Goal: Information Seeking & Learning: Check status

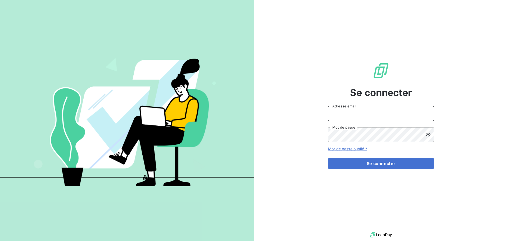
click at [360, 112] on input "Adresse email" at bounding box center [381, 113] width 106 height 15
type input "[PERSON_NAME][EMAIL_ADDRESS][DOMAIN_NAME]"
click at [328, 158] on button "Se connecter" at bounding box center [381, 163] width 106 height 11
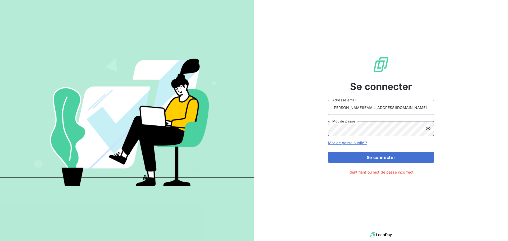
click at [328, 152] on button "Se connecter" at bounding box center [381, 157] width 106 height 11
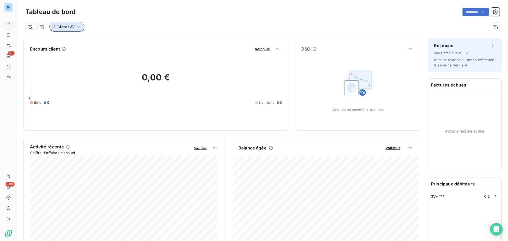
click at [82, 26] on button "Client : 3V" at bounding box center [67, 27] width 35 height 10
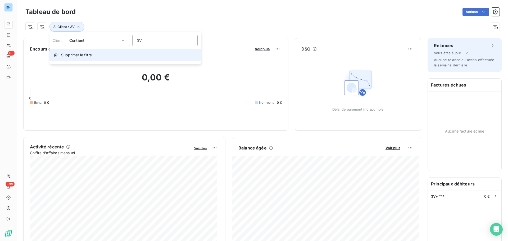
click at [74, 54] on span "Supprimer le filtre" at bounding box center [76, 54] width 31 height 5
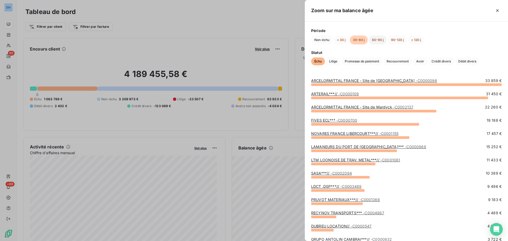
click at [376, 39] on button "60-90 j" at bounding box center [378, 39] width 18 height 9
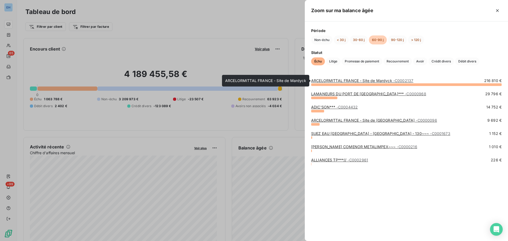
click at [372, 81] on link "ARCELORMITTAL FRANCE - Site de Mardyck - C0002137" at bounding box center [362, 80] width 102 height 5
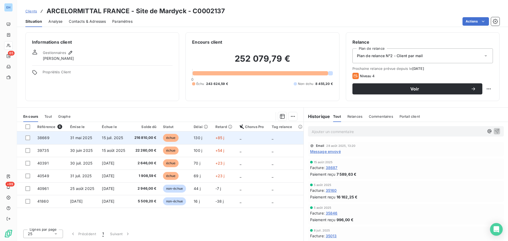
click at [147, 136] on span "216 810,00 €" at bounding box center [145, 137] width 24 height 5
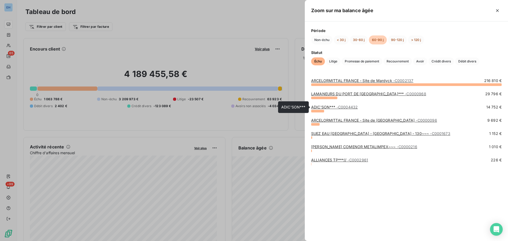
click at [323, 106] on link "ADIC'SON*** - C0004432" at bounding box center [334, 107] width 47 height 5
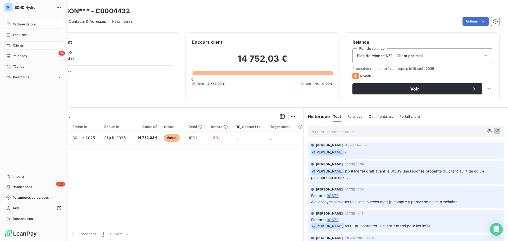
click at [18, 24] on span "Tableau de bord" at bounding box center [25, 24] width 25 height 5
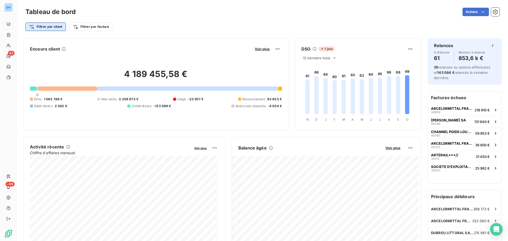
click at [51, 26] on html "EH 65 +99 Tableau de bord Actions Filtrer par client Filtrer par facture Encour…" at bounding box center [254, 120] width 508 height 241
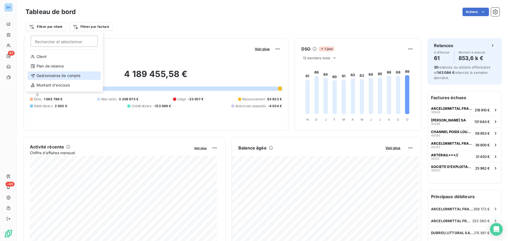
click at [66, 74] on div "Gestionnaires de compte" at bounding box center [64, 75] width 73 height 8
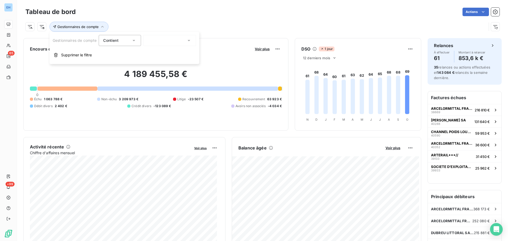
click at [137, 42] on icon at bounding box center [133, 40] width 5 height 5
click at [189, 40] on icon at bounding box center [188, 40] width 5 height 5
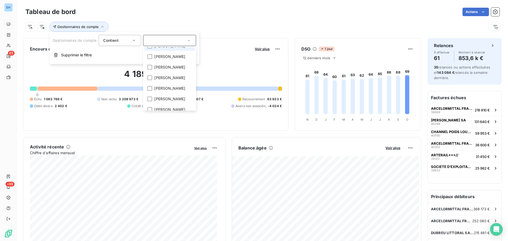
scroll to position [26, 0]
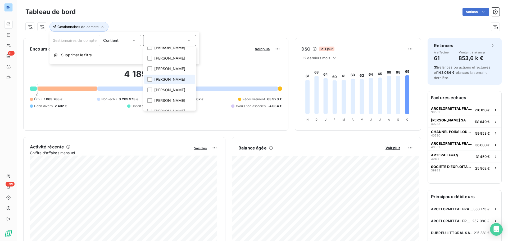
click at [181, 82] on span "[PERSON_NAME]" at bounding box center [169, 79] width 31 height 5
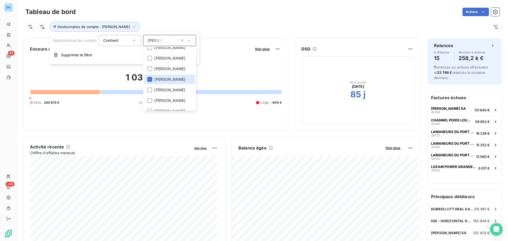
click at [259, 23] on div "Gestionnaires de compte : [PERSON_NAME]" at bounding box center [255, 27] width 461 height 10
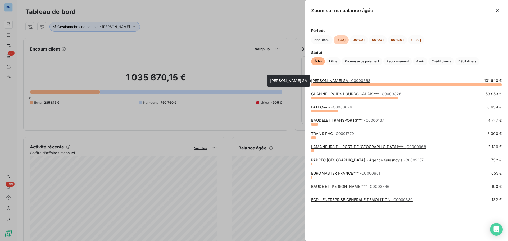
click at [337, 82] on link "[PERSON_NAME] SA - C0000563" at bounding box center [340, 80] width 59 height 5
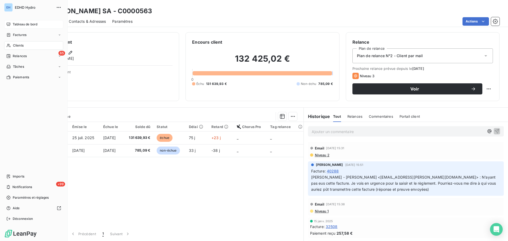
drag, startPoint x: 24, startPoint y: 24, endPoint x: 27, endPoint y: 23, distance: 2.7
click at [25, 24] on span "Tableau de bord" at bounding box center [25, 24] width 25 height 5
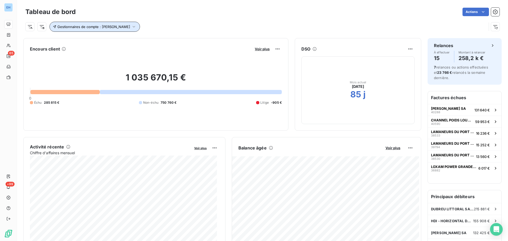
click at [132, 26] on icon "button" at bounding box center [133, 26] width 5 height 5
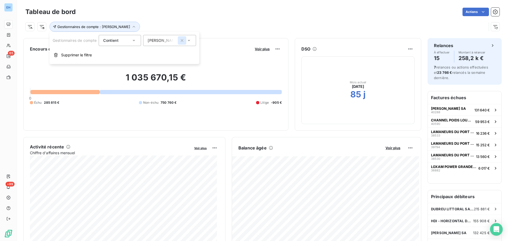
click at [182, 42] on icon "button" at bounding box center [182, 40] width 3 height 3
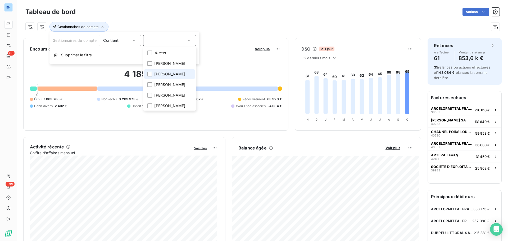
click at [157, 77] on span "[PERSON_NAME]" at bounding box center [169, 73] width 31 height 5
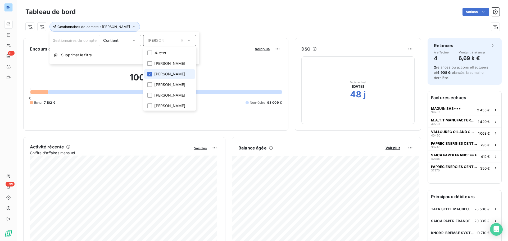
click at [167, 76] on span "[PERSON_NAME]" at bounding box center [169, 73] width 31 height 5
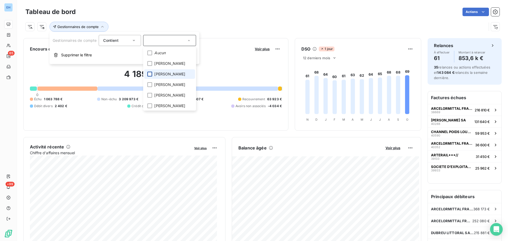
click at [151, 77] on div at bounding box center [149, 74] width 5 height 5
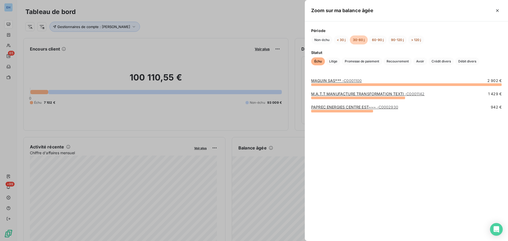
click at [329, 80] on link "MAGUIN SAS*** - C0001100" at bounding box center [336, 80] width 51 height 5
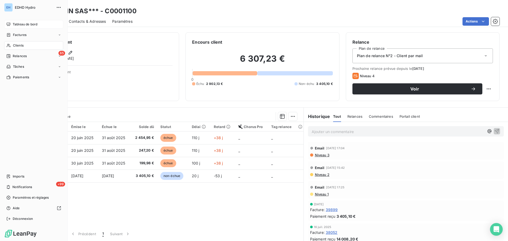
click at [23, 24] on span "Tableau de bord" at bounding box center [25, 24] width 25 height 5
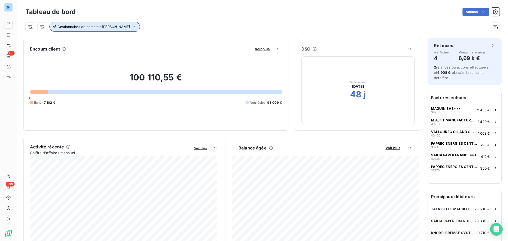
click at [137, 26] on icon "button" at bounding box center [133, 26] width 5 height 5
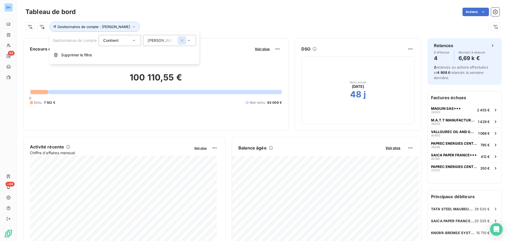
click at [183, 41] on icon "button" at bounding box center [182, 40] width 3 height 3
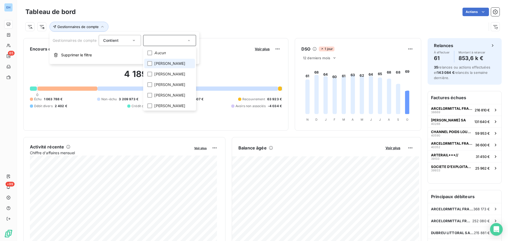
click at [174, 62] on span "[PERSON_NAME]" at bounding box center [169, 63] width 31 height 5
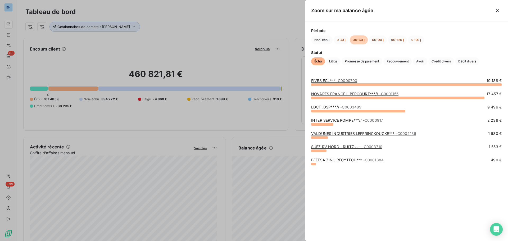
click at [222, 59] on div at bounding box center [254, 120] width 508 height 241
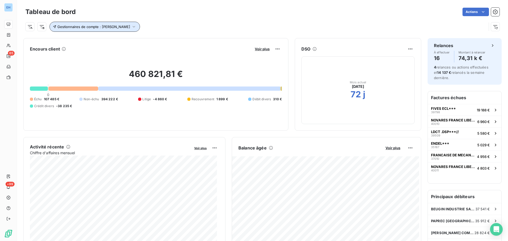
click at [131, 28] on icon "button" at bounding box center [133, 26] width 5 height 5
click at [192, 43] on div "[PERSON_NAME]" at bounding box center [169, 40] width 53 height 11
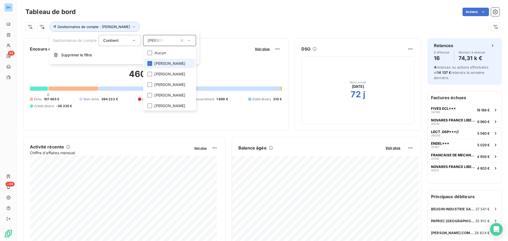
click at [148, 61] on div at bounding box center [149, 63] width 5 height 5
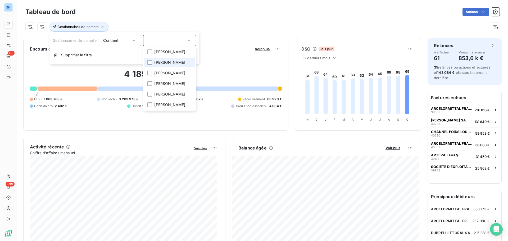
scroll to position [75, 0]
click at [147, 72] on li "[PERSON_NAME]" at bounding box center [169, 73] width 51 height 10
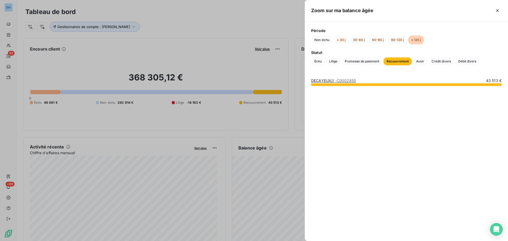
click at [198, 53] on div at bounding box center [254, 120] width 508 height 241
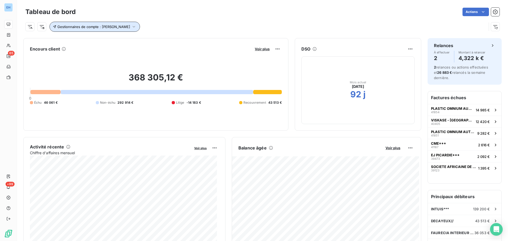
click at [137, 25] on icon "button" at bounding box center [133, 26] width 5 height 5
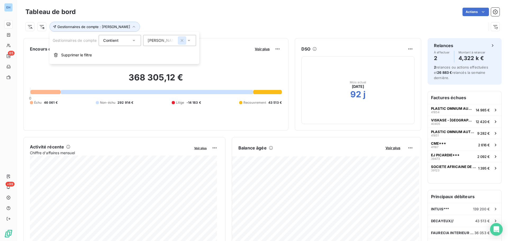
click at [184, 41] on icon "button" at bounding box center [181, 40] width 5 height 5
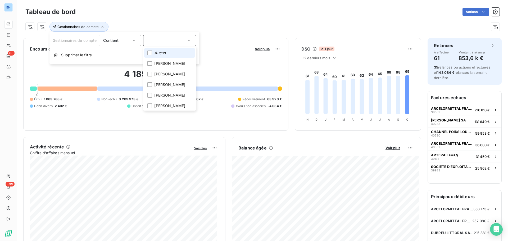
click at [105, 70] on h2 "4 189 455,58 €" at bounding box center [156, 77] width 252 height 16
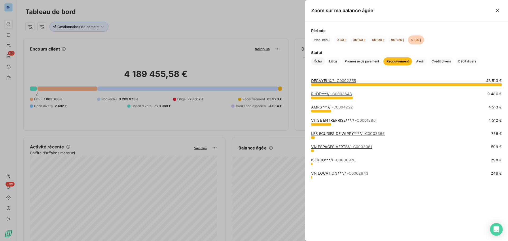
click at [317, 59] on span "Échu" at bounding box center [318, 61] width 14 height 8
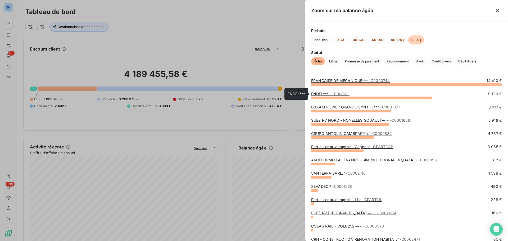
click at [320, 93] on link "ENDEL*** - C0000611" at bounding box center [330, 94] width 38 height 5
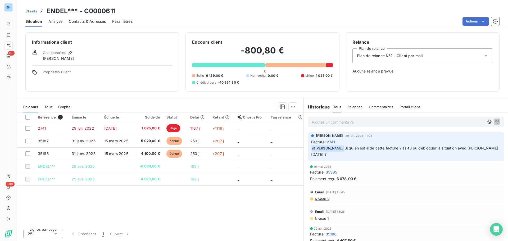
click at [53, 60] on span "[PERSON_NAME]" at bounding box center [58, 58] width 31 height 5
click at [80, 51] on div "Gestionnaires [PERSON_NAME]" at bounding box center [102, 56] width 141 height 12
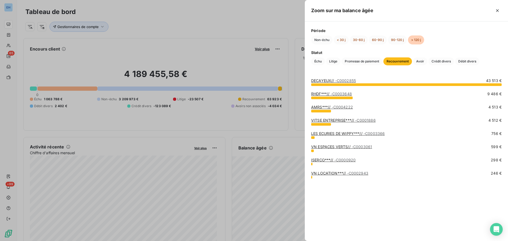
click at [330, 80] on link "DECAYEUX// - C0002855" at bounding box center [333, 80] width 45 height 5
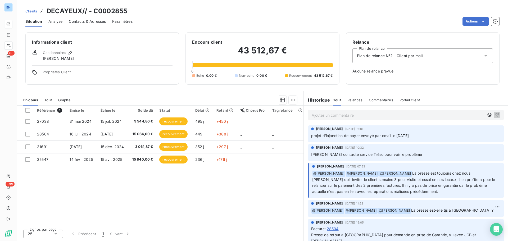
drag, startPoint x: 411, startPoint y: 136, endPoint x: 311, endPoint y: 134, distance: 100.1
click at [311, 134] on span "projet d'injonction de payer envoyé par email le [DATE]" at bounding box center [360, 135] width 98 height 5
